Goal: Task Accomplishment & Management: Manage account settings

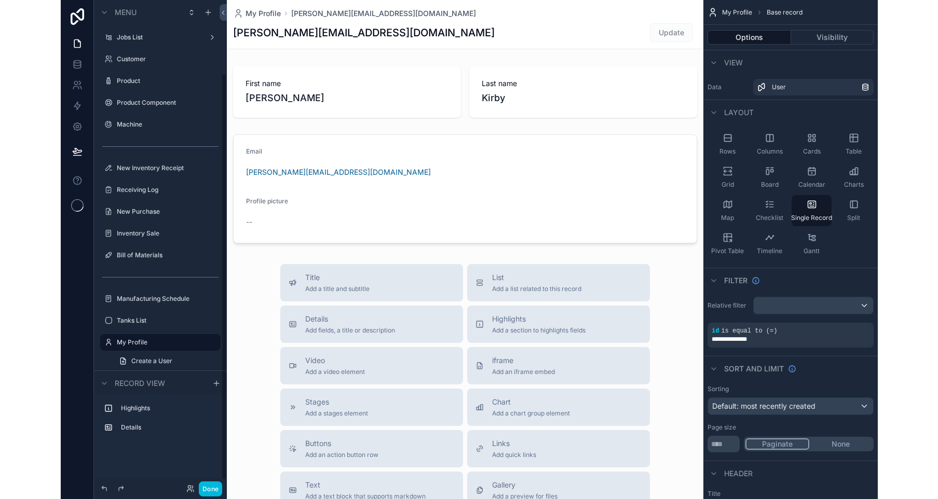
scroll to position [88, 0]
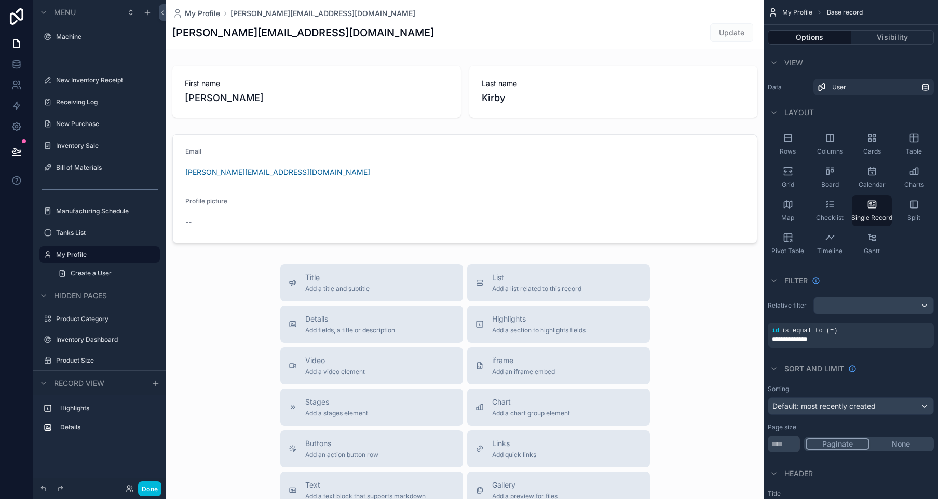
click at [533, 286] on div "scrollable content" at bounding box center [464, 358] width 597 height 717
click at [505, 282] on span "List" at bounding box center [536, 277] width 89 height 10
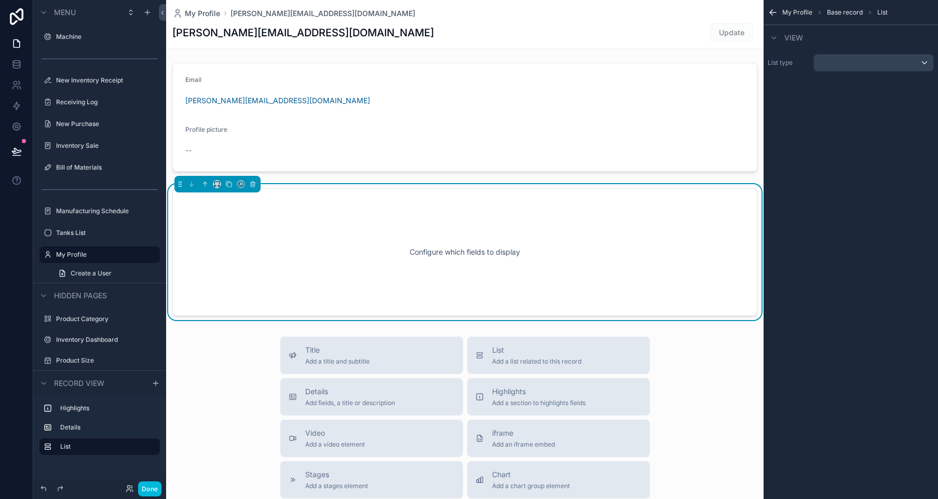
scroll to position [74, 0]
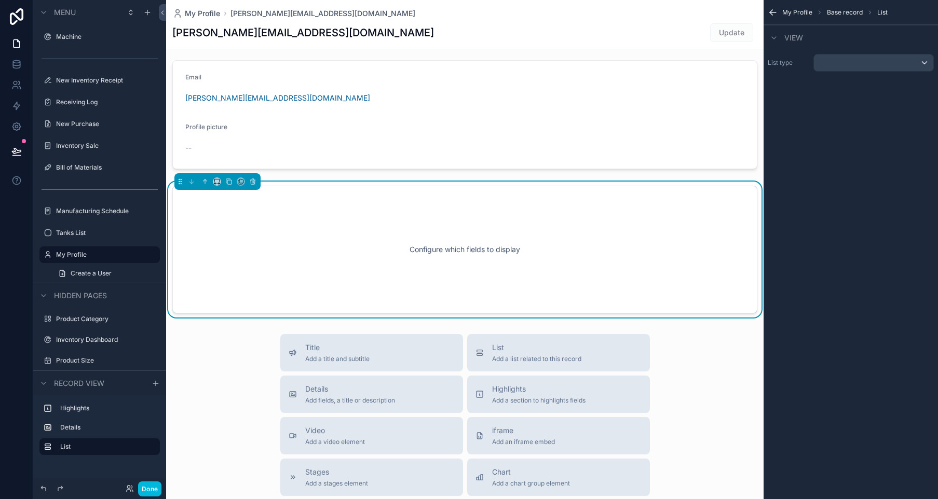
click at [543, 400] on span "Add a section to highlights fields" at bounding box center [538, 400] width 93 height 8
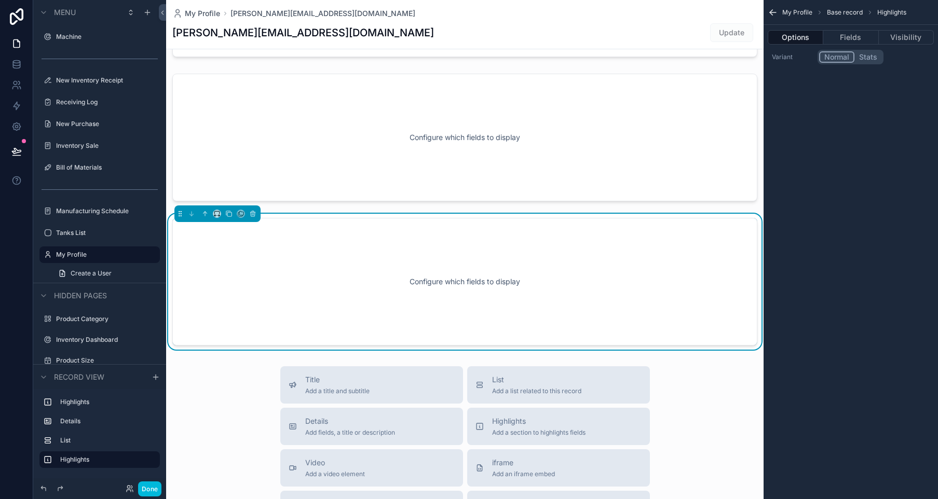
scroll to position [218, 0]
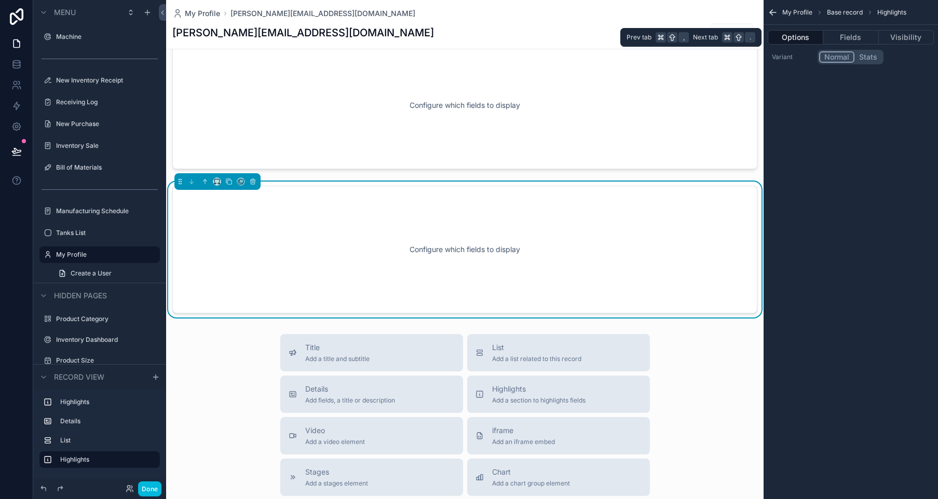
click at [816, 42] on button "Fields" at bounding box center [850, 37] width 55 height 15
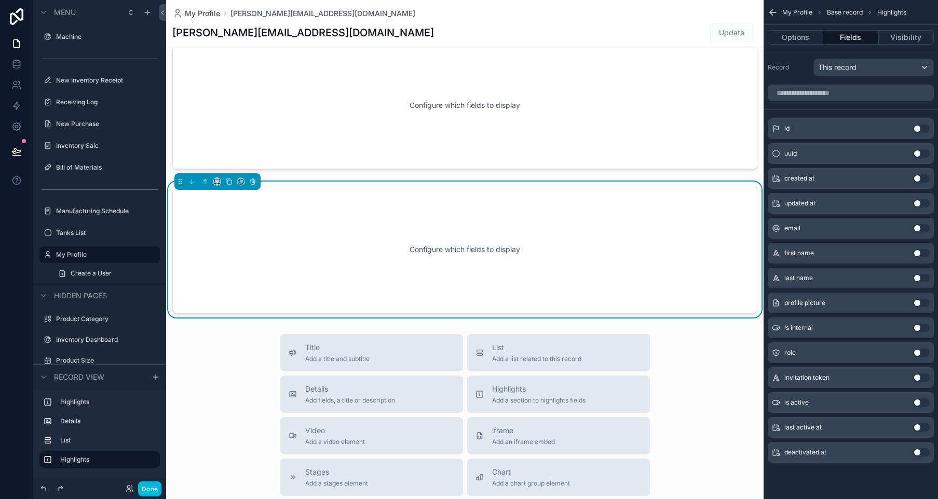
click at [555, 107] on div "scrollable content" at bounding box center [464, 105] width 597 height 136
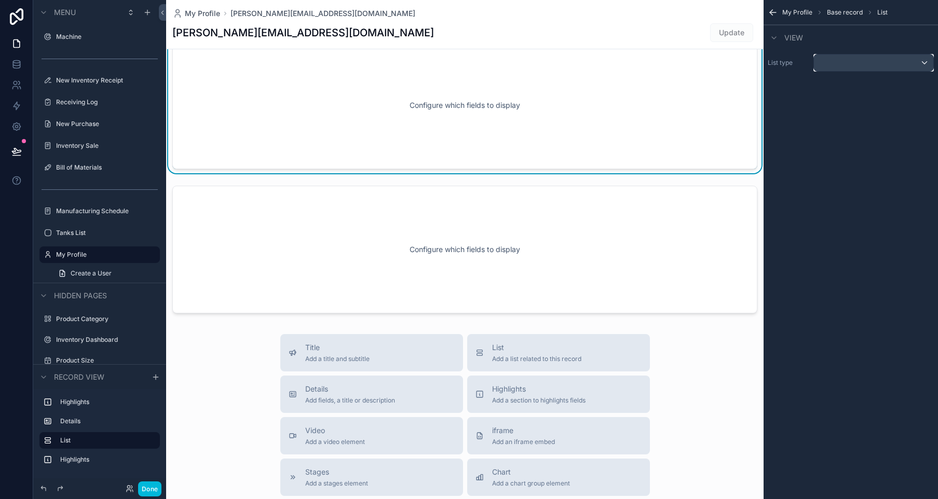
click at [816, 64] on div "scrollable content" at bounding box center [873, 62] width 119 height 17
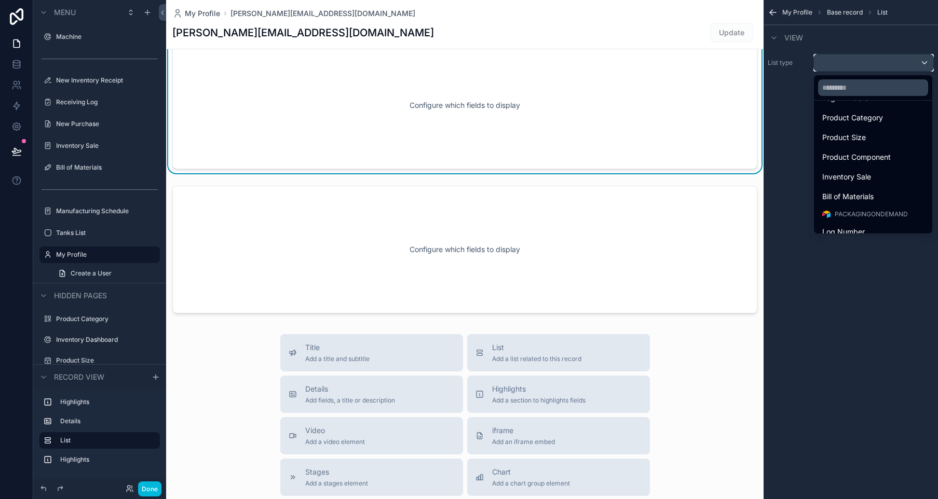
scroll to position [213, 0]
click at [654, 124] on div "Configure which fields to display" at bounding box center [464, 105] width 551 height 93
click at [774, 6] on div "scrollable content" at bounding box center [469, 249] width 938 height 499
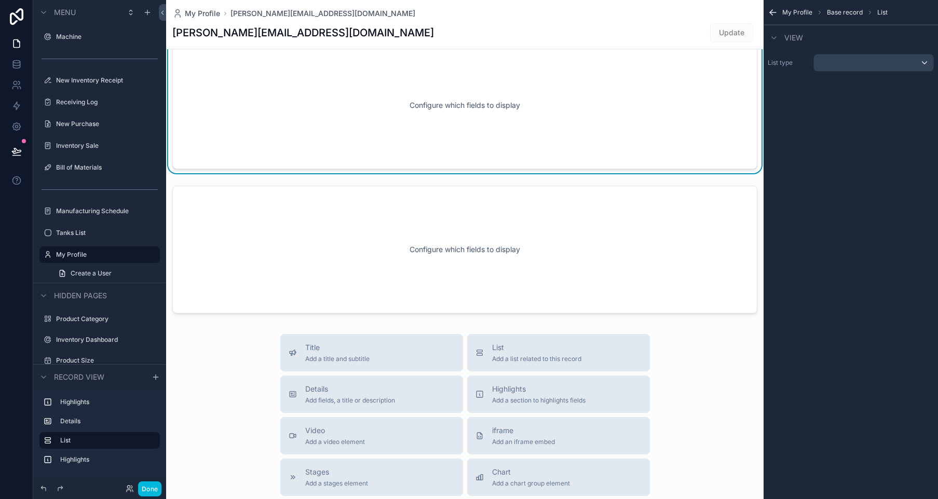
click at [778, 17] on div "My Profile Base record List" at bounding box center [850, 12] width 174 height 25
click at [774, 13] on icon "scrollable content" at bounding box center [772, 12] width 10 height 10
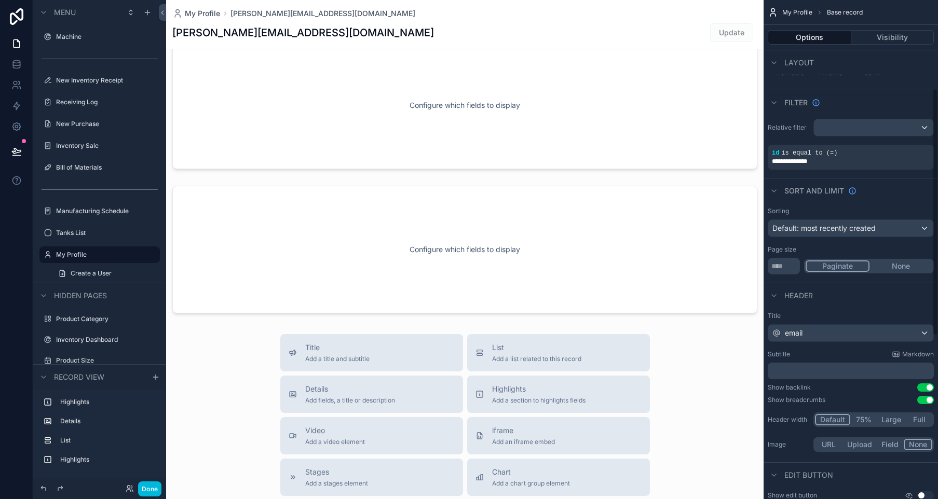
scroll to position [0, 0]
